Goal: Information Seeking & Learning: Learn about a topic

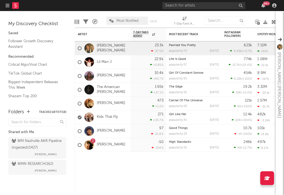
scroll to position [50, 0]
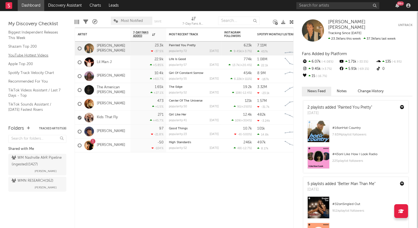
click at [33, 56] on link "YouTube Hottest Videos" at bounding box center [34, 55] width 53 height 6
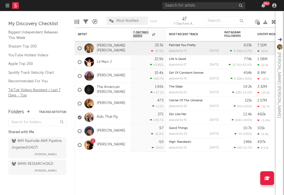
click at [14, 90] on link "TikTok Videos Assistant / Last 7 Days - Top" at bounding box center [34, 92] width 53 height 11
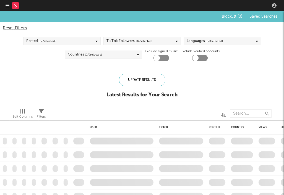
checkbox input "true"
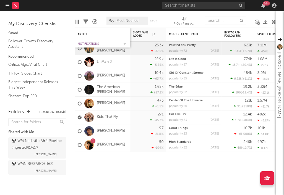
scroll to position [50, 0]
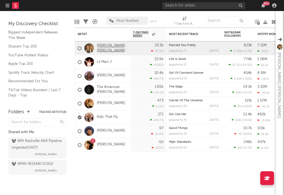
click at [105, 51] on link "[PERSON_NAME] [PERSON_NAME]" at bounding box center [112, 48] width 31 height 9
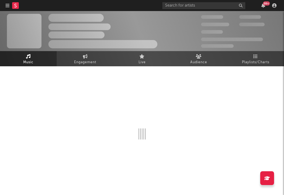
select select "6m"
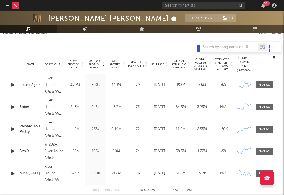
scroll to position [202, 0]
click at [265, 127] on div at bounding box center [265, 129] width 12 height 4
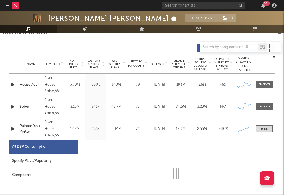
select select "1w"
